Goal: Understand process/instructions

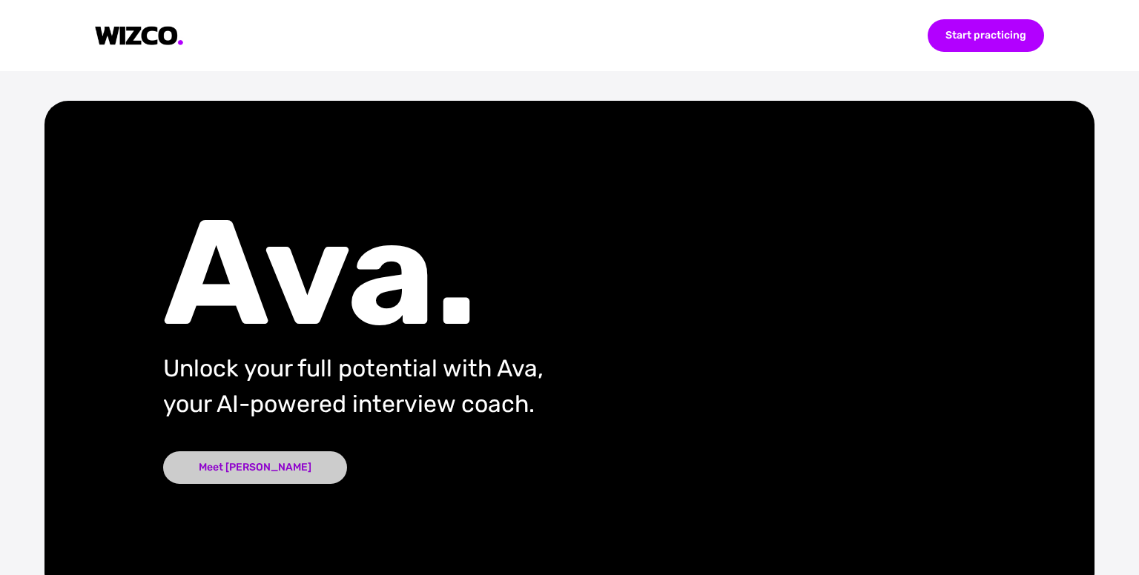
click at [228, 471] on div "Meet [PERSON_NAME]" at bounding box center [255, 467] width 184 height 33
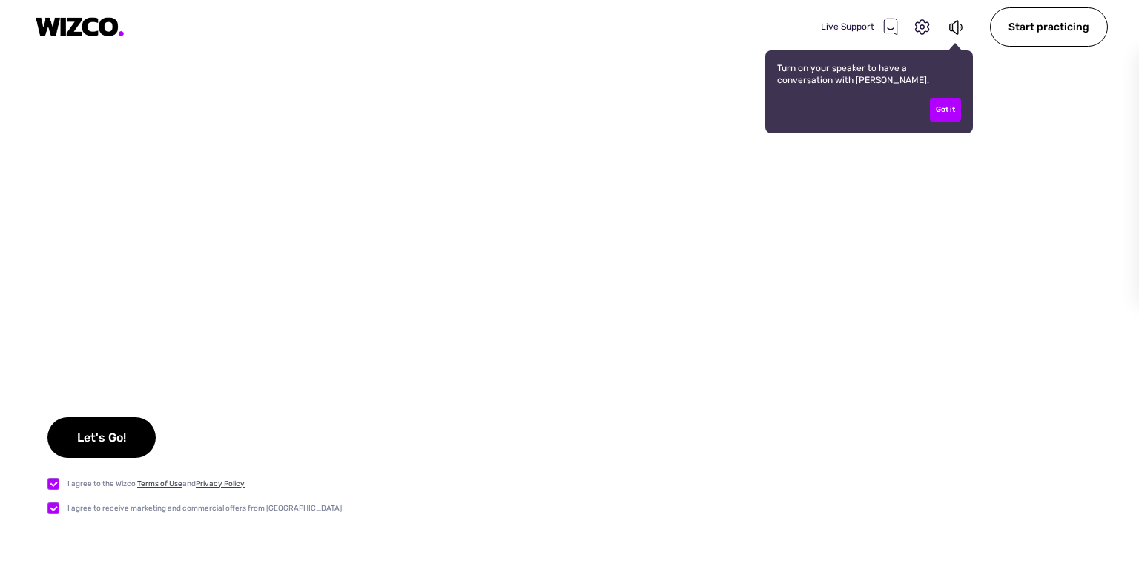
checkbox input "true"
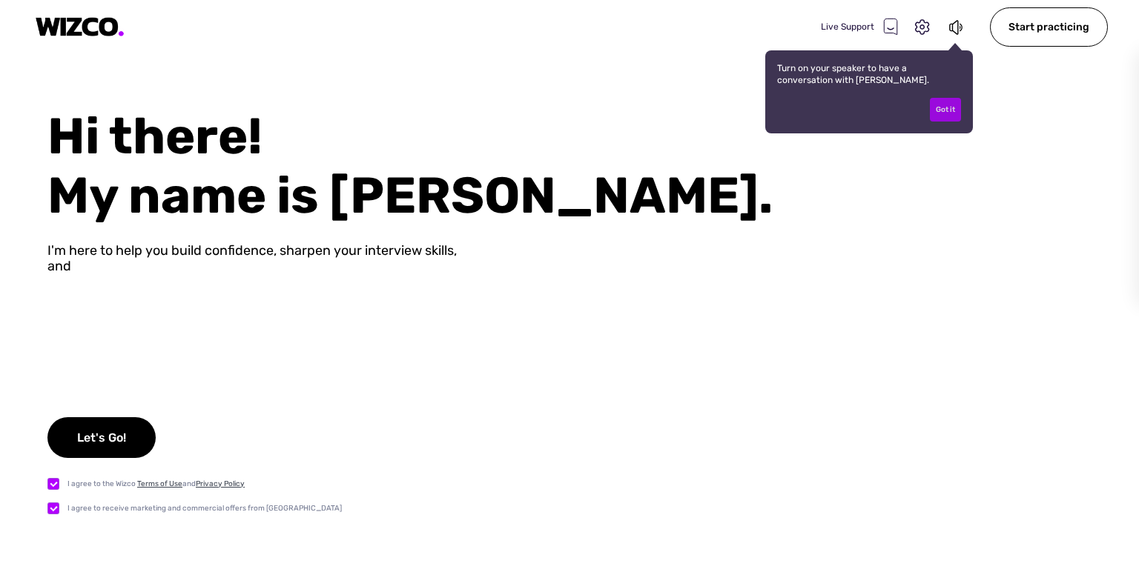
click at [941, 116] on div "Got it" at bounding box center [945, 110] width 31 height 24
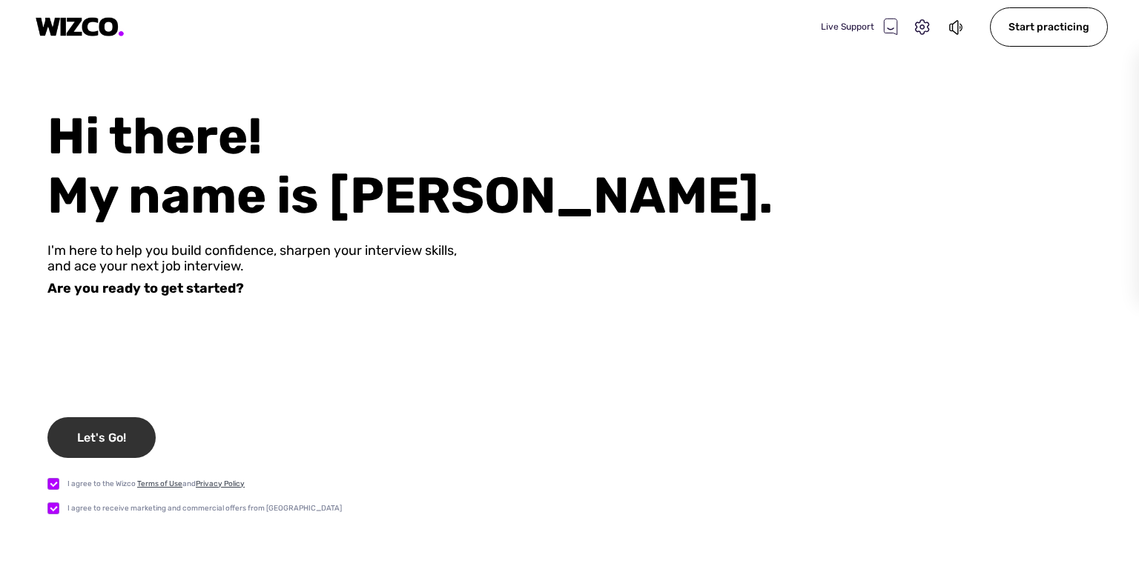
click at [108, 446] on div "Let's Go!" at bounding box center [101, 437] width 108 height 41
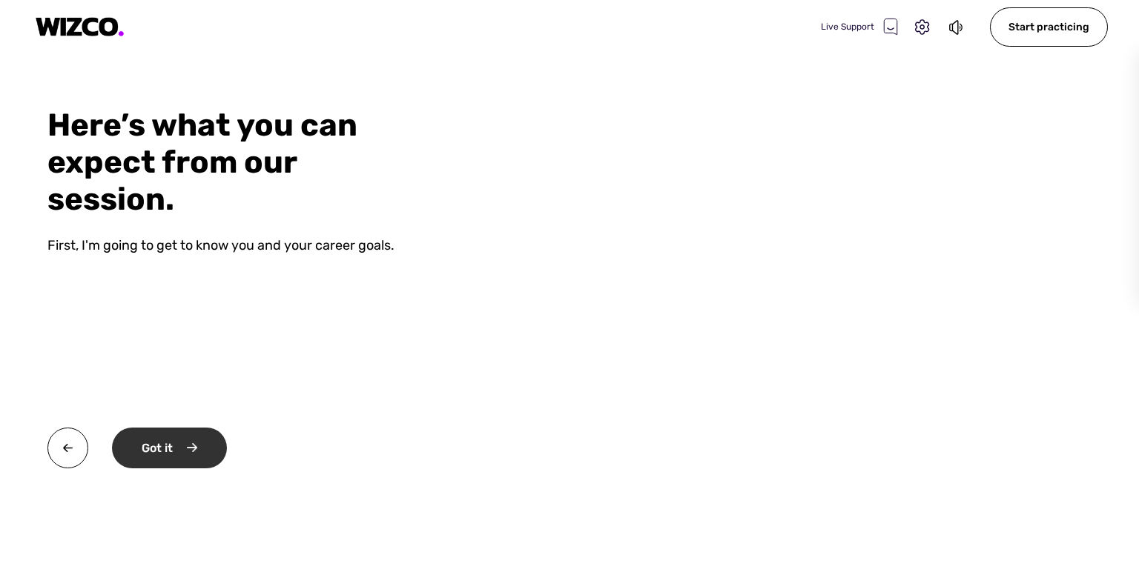
click at [151, 449] on div "Got it" at bounding box center [169, 448] width 115 height 41
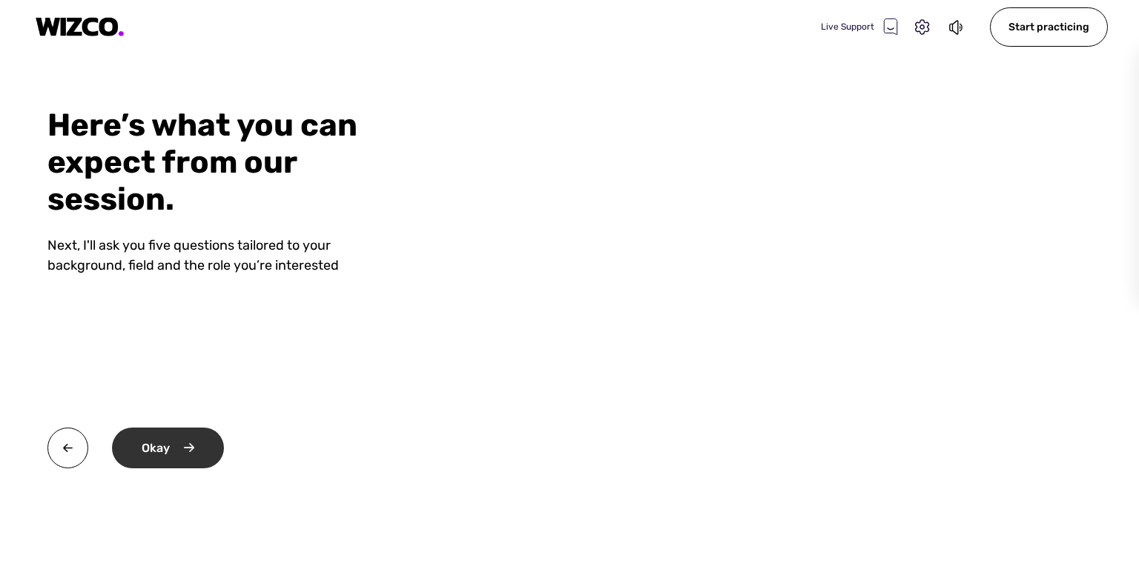
click at [163, 451] on div "Okay" at bounding box center [168, 448] width 112 height 41
